Goal: Register for event/course

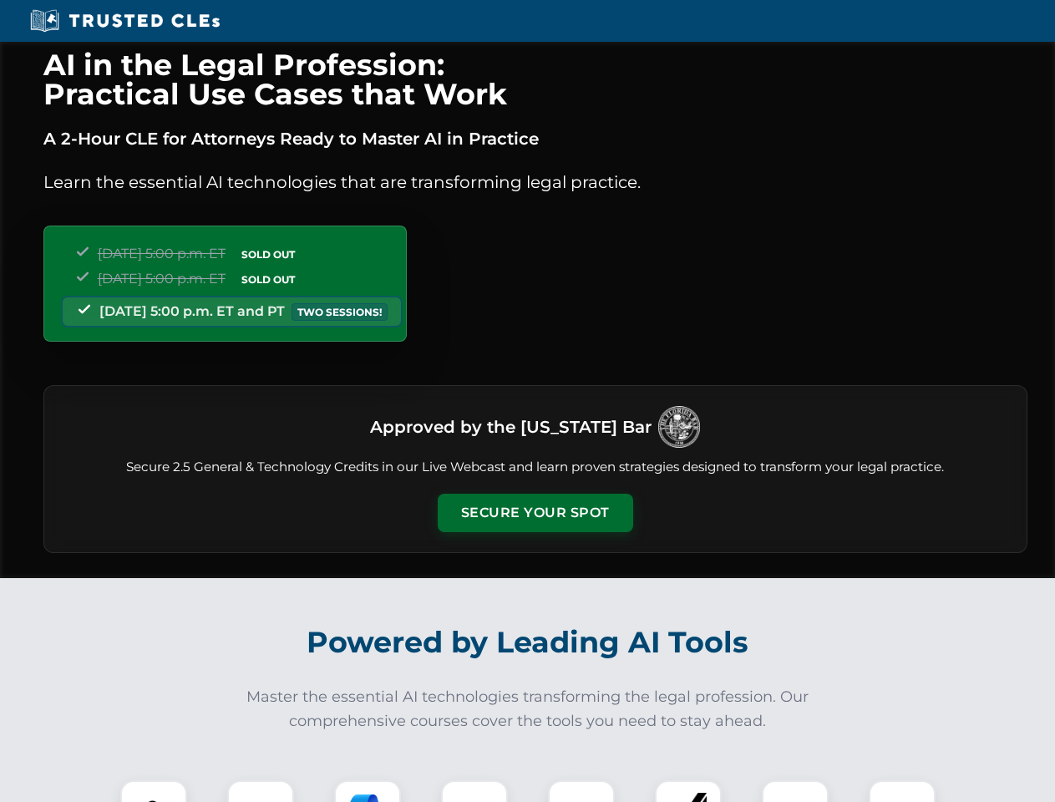
click at [534, 513] on button "Secure Your Spot" at bounding box center [535, 513] width 195 height 38
click at [154, 791] on img at bounding box center [153, 813] width 48 height 48
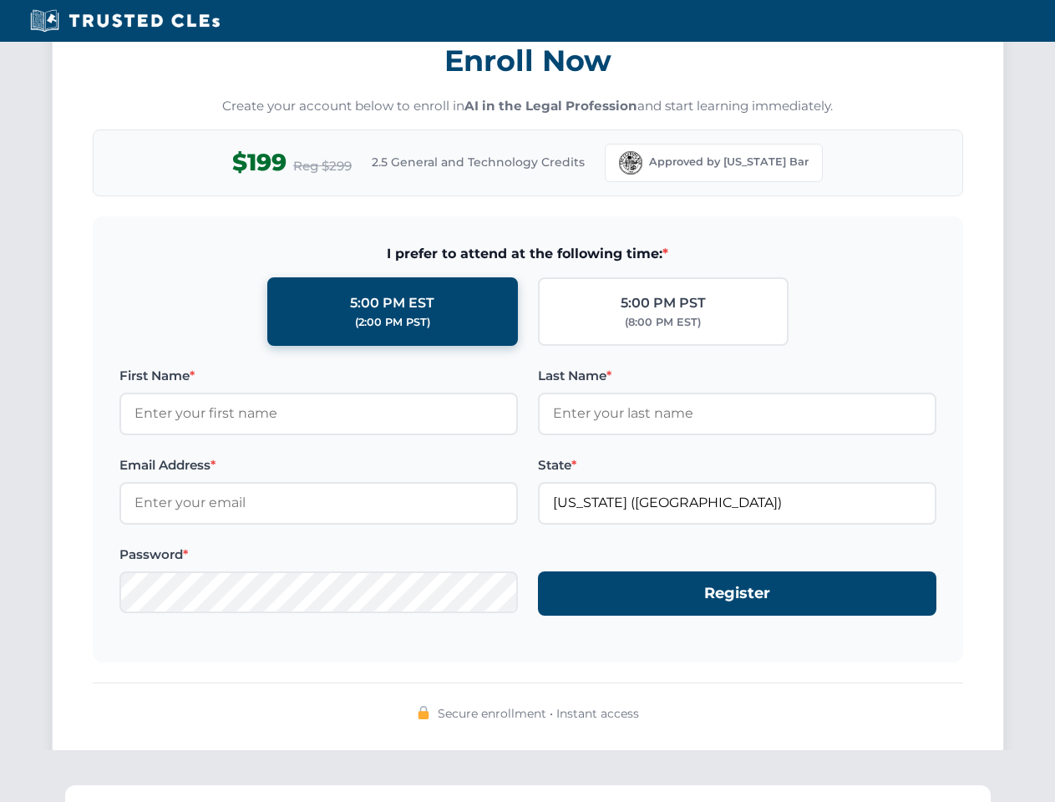
scroll to position [1639, 0]
